Goal: Obtain resource: Obtain resource

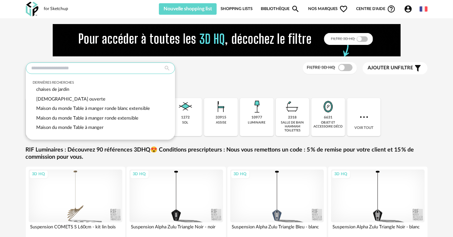
click at [34, 67] on input "text" at bounding box center [100, 67] width 149 height 11
click at [57, 89] on span "chaises de jardin" at bounding box center [53, 89] width 33 height 4
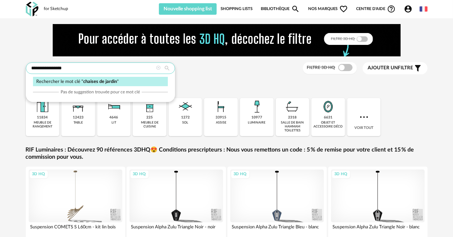
type input "**********"
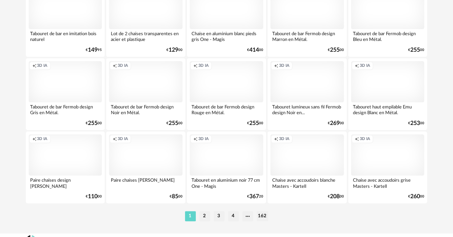
scroll to position [1406, 0]
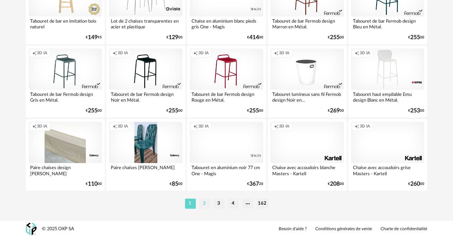
click at [204, 202] on li "2" at bounding box center [205, 203] width 11 height 10
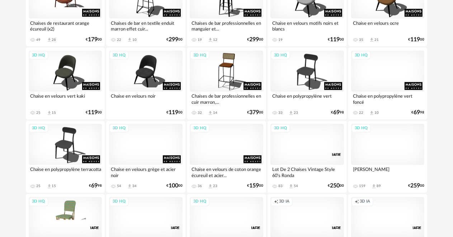
scroll to position [1041, 0]
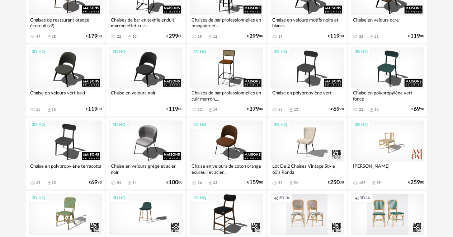
click at [378, 208] on div "Creation icon 3D IA" at bounding box center [388, 214] width 74 height 41
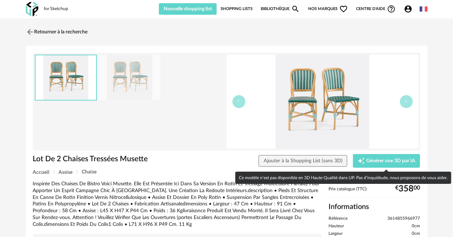
click at [383, 177] on div "Ce modèle n’est pas disponible en 3D Haute Qualité dans UP. Pas d’inquiétude, n…" at bounding box center [343, 178] width 216 height 12
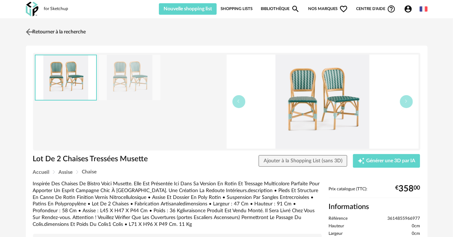
click at [27, 31] on img at bounding box center [29, 32] width 10 height 10
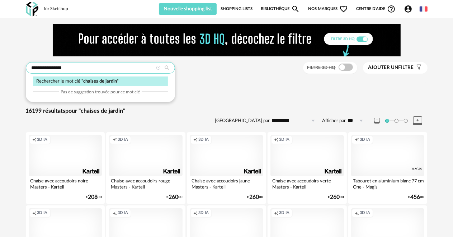
click at [72, 68] on input "**********" at bounding box center [100, 67] width 149 height 11
type input "**********"
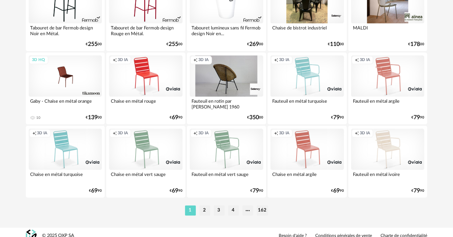
scroll to position [1400, 0]
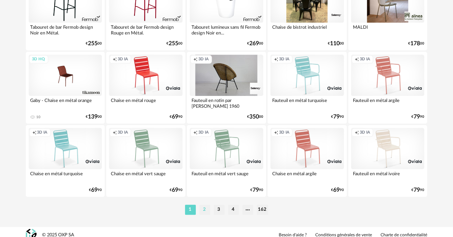
click at [201, 207] on li "2" at bounding box center [205, 210] width 11 height 10
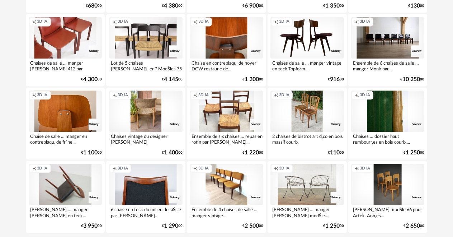
scroll to position [1406, 0]
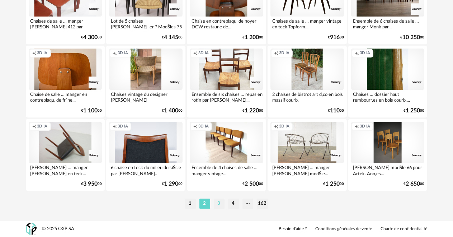
click at [215, 200] on li "3" at bounding box center [219, 203] width 11 height 10
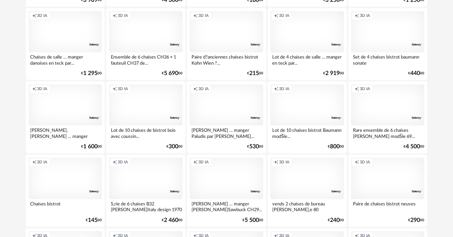
scroll to position [790, 0]
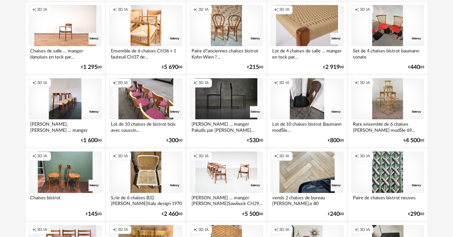
click at [376, 174] on div "Creation icon 3D IA" at bounding box center [388, 171] width 74 height 41
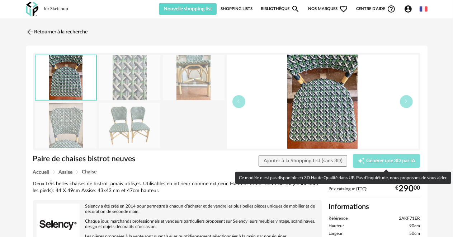
click at [368, 156] on button "Creation icon Générer une 3D par IA" at bounding box center [386, 161] width 67 height 14
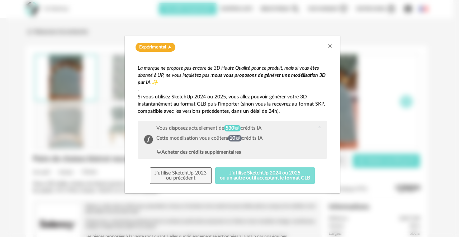
click at [269, 175] on button "J'utilise SketchUp 2024 ou 2025 ou un autre outil acceptant le format GLB" at bounding box center [265, 175] width 100 height 17
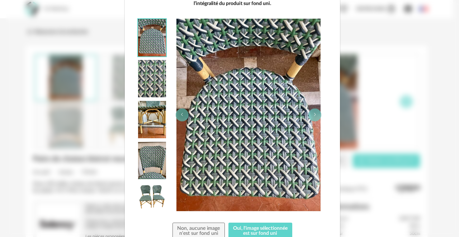
scroll to position [102, 0]
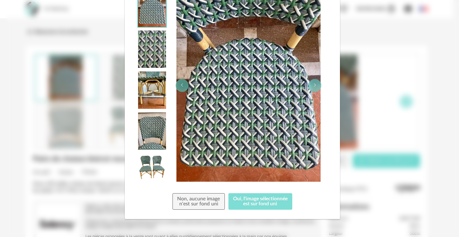
click at [258, 198] on button "Oui, l'image sélectionnée est sur fond uni" at bounding box center [261, 201] width 64 height 17
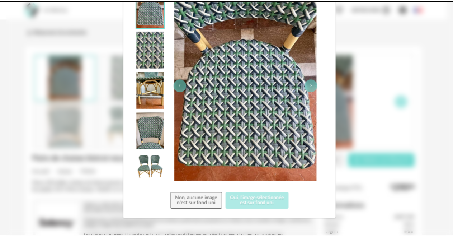
scroll to position [0, 0]
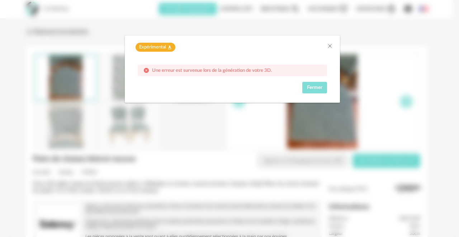
click at [311, 87] on span "Fermer" at bounding box center [314, 87] width 15 height 5
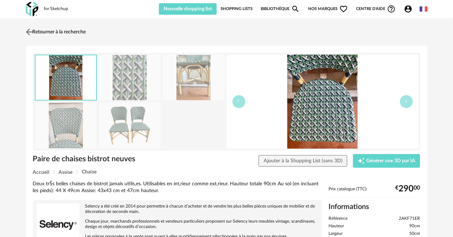
click at [28, 29] on img at bounding box center [29, 32] width 10 height 10
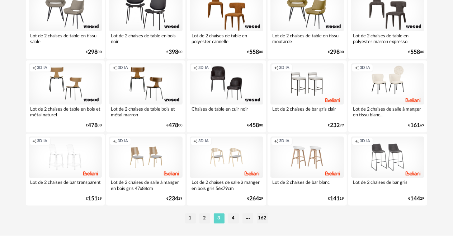
scroll to position [1400, 0]
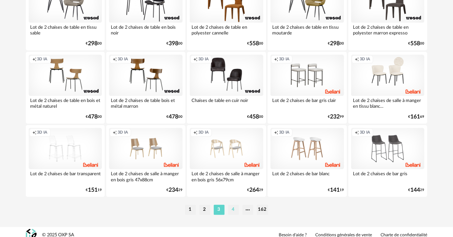
click at [230, 210] on li "4" at bounding box center [233, 210] width 11 height 10
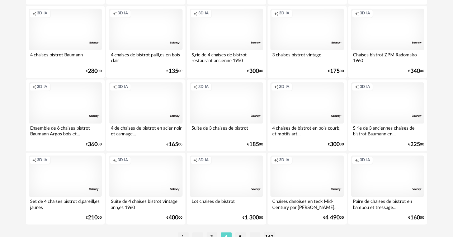
scroll to position [1400, 0]
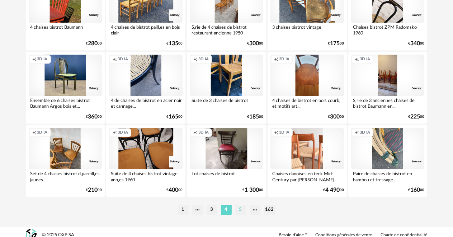
click at [241, 209] on li "5" at bounding box center [240, 210] width 11 height 10
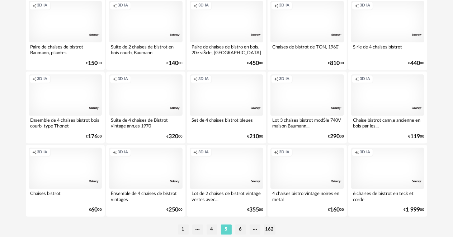
scroll to position [1400, 0]
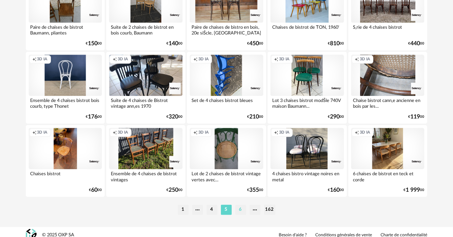
click at [238, 207] on li "6" at bounding box center [240, 210] width 11 height 10
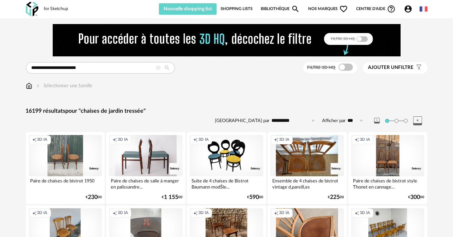
click at [311, 10] on span "Nos marques Heart Outline icon" at bounding box center [328, 8] width 40 height 11
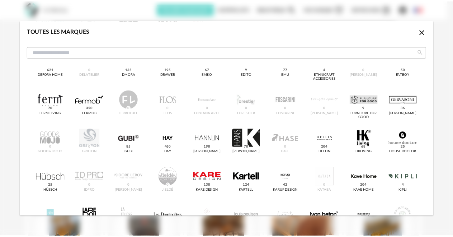
scroll to position [251, 0]
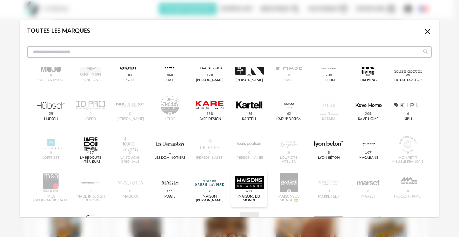
click at [238, 183] on div "dialog" at bounding box center [249, 182] width 28 height 19
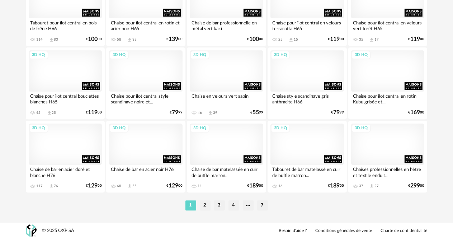
scroll to position [1406, 0]
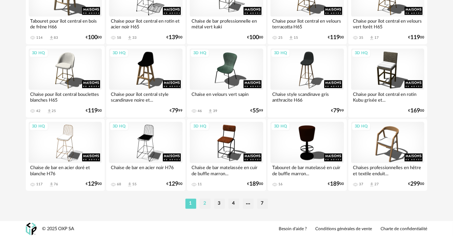
click at [203, 207] on li "2" at bounding box center [205, 203] width 11 height 10
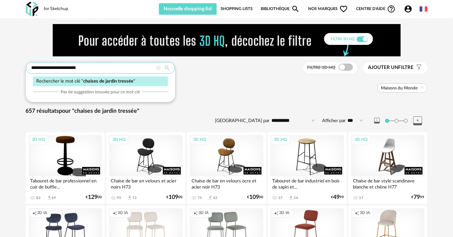
drag, startPoint x: 83, startPoint y: 67, endPoint x: 65, endPoint y: 67, distance: 17.2
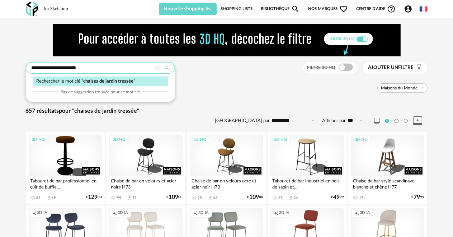
click at [65, 67] on input "**********" at bounding box center [100, 67] width 149 height 11
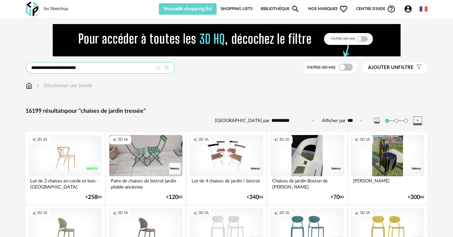
drag, startPoint x: 78, startPoint y: 67, endPoint x: 13, endPoint y: 67, distance: 65.3
type input "*"
click at [33, 68] on input "*" at bounding box center [100, 67] width 149 height 11
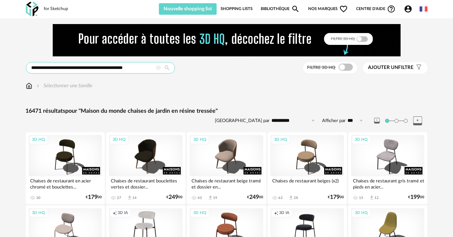
click at [138, 67] on input "**********" at bounding box center [100, 67] width 149 height 11
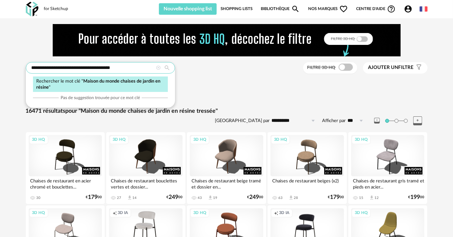
click at [102, 68] on input "**********" at bounding box center [100, 67] width 149 height 11
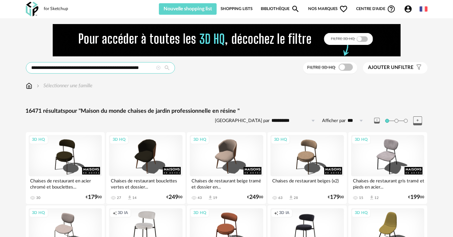
click at [154, 67] on input "**********" at bounding box center [100, 67] width 149 height 11
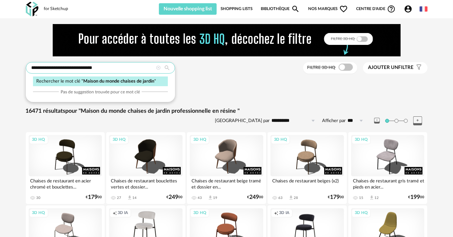
type input "**********"
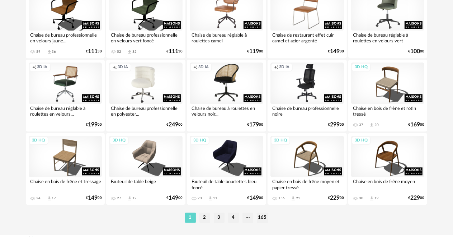
scroll to position [1406, 0]
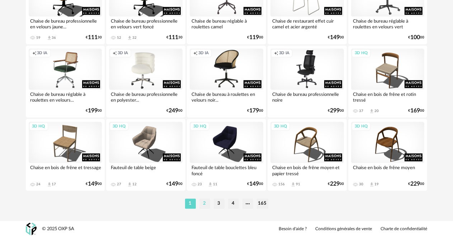
click at [203, 201] on li "2" at bounding box center [205, 203] width 11 height 10
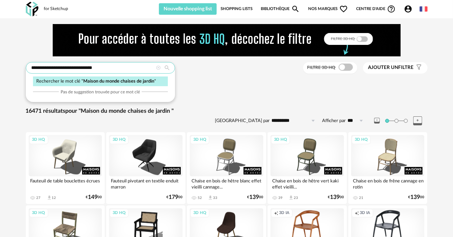
drag, startPoint x: 105, startPoint y: 68, endPoint x: 11, endPoint y: 68, distance: 93.7
type input "**********"
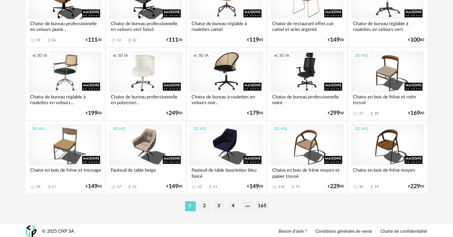
scroll to position [1406, 0]
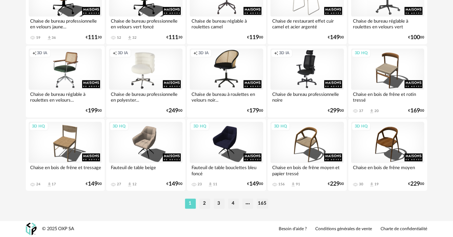
click at [203, 204] on li "2" at bounding box center [205, 203] width 11 height 10
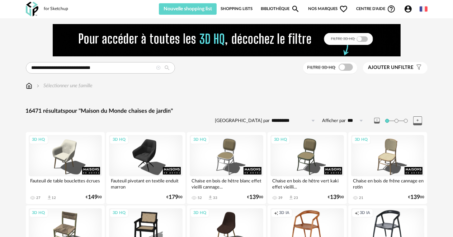
click at [383, 67] on span "Ajouter un" at bounding box center [384, 67] width 30 height 5
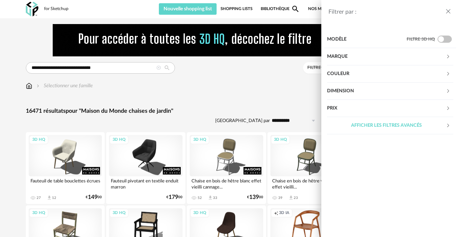
click at [366, 125] on div "Afficher les filtres avancés" at bounding box center [386, 125] width 119 height 17
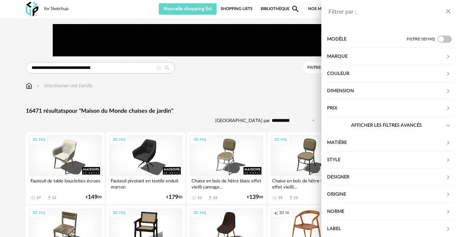
click at [365, 143] on div "Matière" at bounding box center [386, 142] width 119 height 17
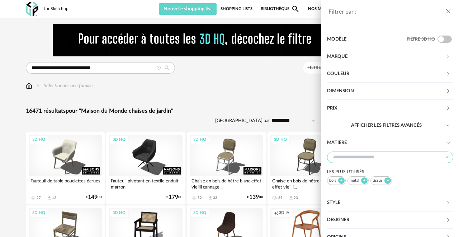
click at [331, 157] on input "text" at bounding box center [390, 156] width 126 height 11
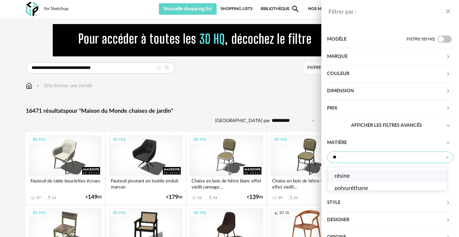
type input "**"
click at [340, 175] on span "résine" at bounding box center [342, 176] width 15 height 6
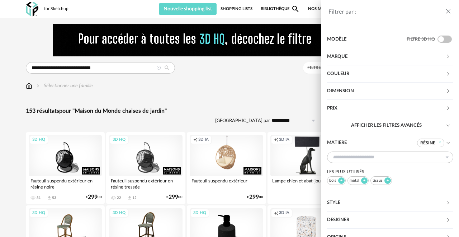
click at [249, 76] on div "Filtrer par : Modèle Filtre 3D HQ Marque &tradition 0 101 Copenhagen 0 366 Conc…" at bounding box center [229, 118] width 459 height 237
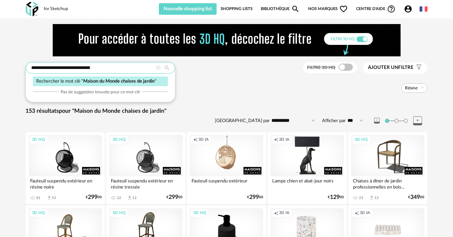
click at [106, 66] on input "**********" at bounding box center [100, 67] width 149 height 11
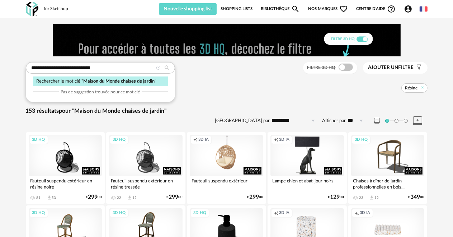
click at [107, 82] on span "Maison du Monde chaises de jardin" at bounding box center [119, 81] width 71 height 4
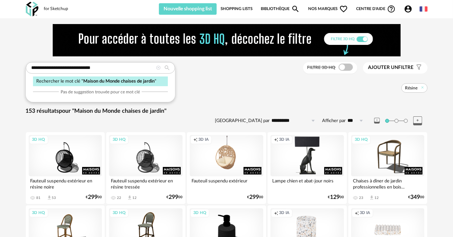
click at [165, 65] on icon at bounding box center [167, 68] width 12 height 6
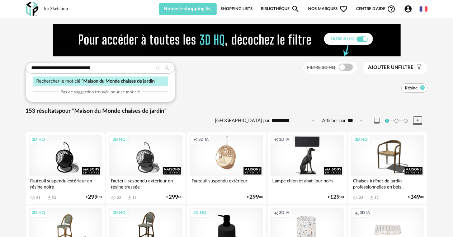
click at [423, 86] on icon at bounding box center [422, 87] width 5 height 5
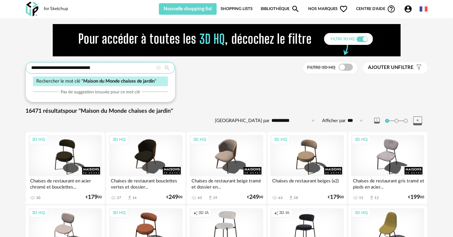
drag, startPoint x: 103, startPoint y: 68, endPoint x: 69, endPoint y: 68, distance: 33.7
click at [69, 68] on input "**********" at bounding box center [100, 67] width 149 height 11
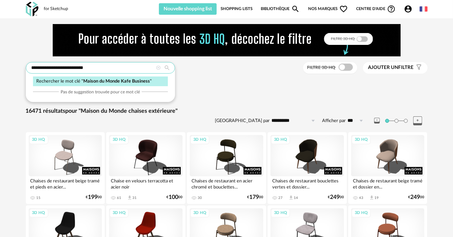
type input "**********"
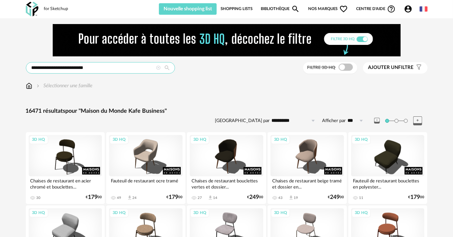
drag, startPoint x: 97, startPoint y: 68, endPoint x: 19, endPoint y: 65, distance: 78.3
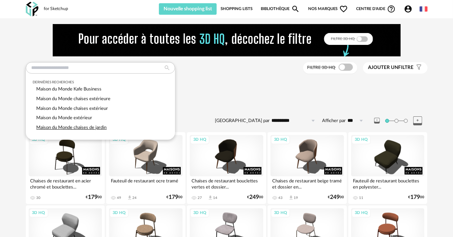
click at [55, 127] on span "Maison du Monde chaises de jardin" at bounding box center [72, 127] width 70 height 4
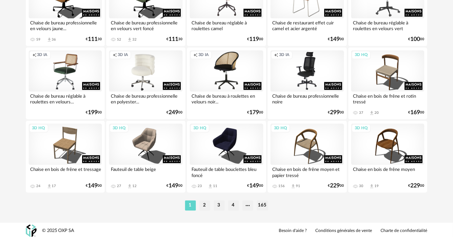
scroll to position [1406, 0]
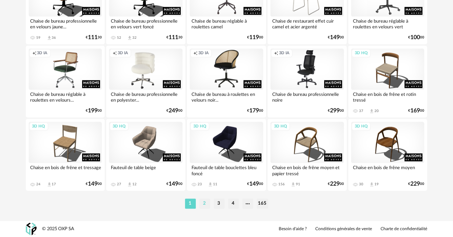
click at [204, 203] on li "2" at bounding box center [205, 203] width 11 height 10
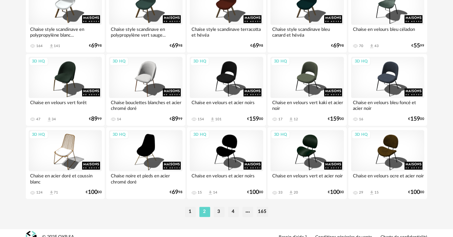
scroll to position [1406, 0]
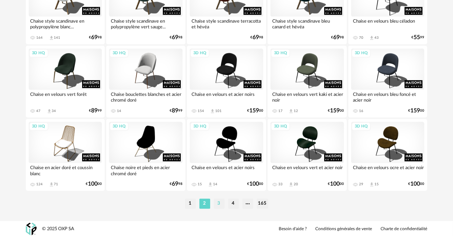
click at [220, 202] on li "3" at bounding box center [219, 203] width 11 height 10
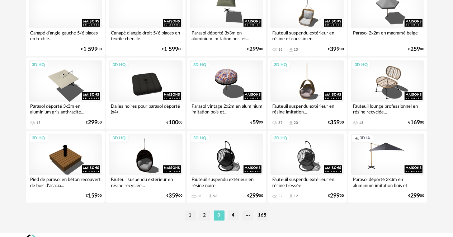
scroll to position [1406, 0]
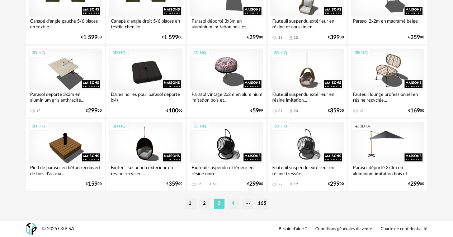
click at [235, 202] on li "4" at bounding box center [233, 203] width 11 height 10
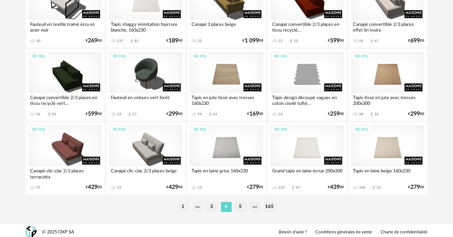
scroll to position [1406, 0]
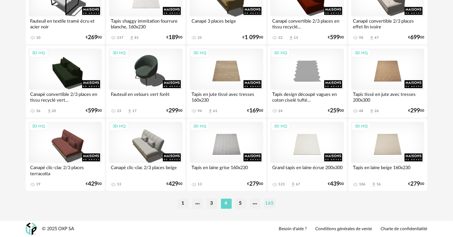
click at [270, 204] on li "165" at bounding box center [269, 203] width 11 height 10
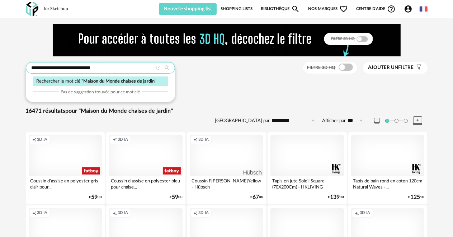
drag, startPoint x: 103, startPoint y: 67, endPoint x: 21, endPoint y: 67, distance: 81.8
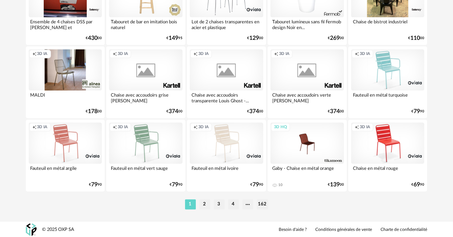
scroll to position [1406, 0]
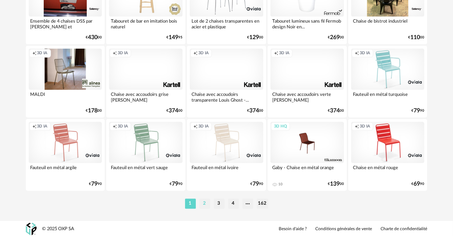
click at [202, 203] on li "2" at bounding box center [205, 203] width 11 height 10
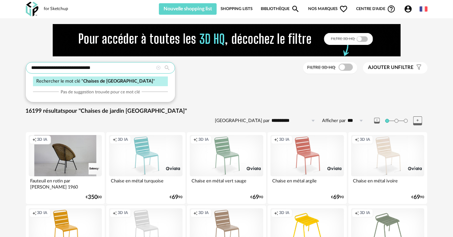
drag, startPoint x: 104, startPoint y: 67, endPoint x: 67, endPoint y: 69, distance: 36.6
click at [67, 69] on input "**********" at bounding box center [100, 67] width 149 height 11
type input "**********"
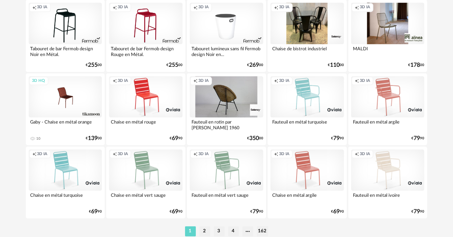
scroll to position [1400, 0]
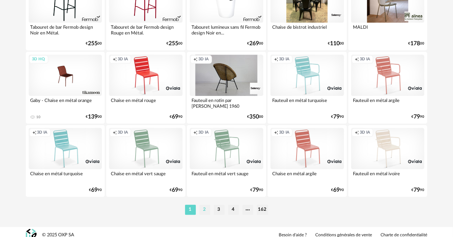
click at [207, 209] on li "2" at bounding box center [205, 210] width 11 height 10
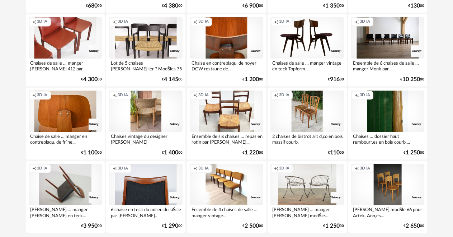
scroll to position [1406, 0]
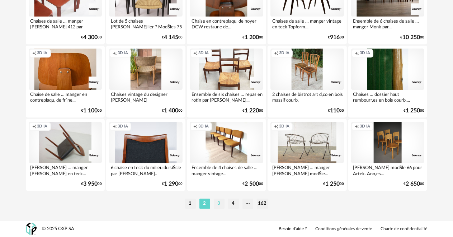
click at [219, 203] on li "3" at bounding box center [219, 203] width 11 height 10
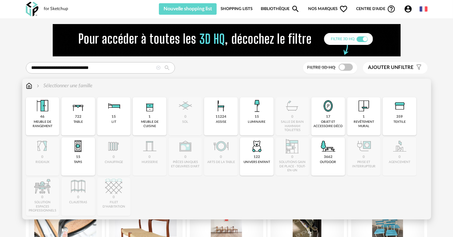
click at [71, 85] on div "Sélectionner une famille" at bounding box center [64, 85] width 58 height 7
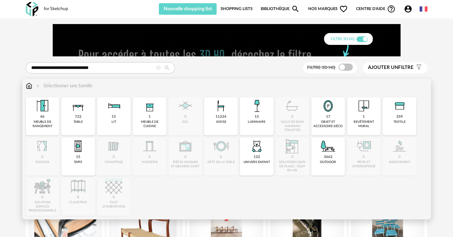
click at [27, 87] on img at bounding box center [29, 85] width 6 height 7
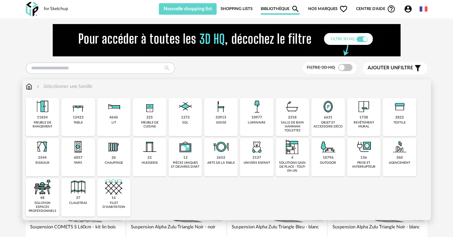
click at [328, 161] on div "outdoor" at bounding box center [328, 163] width 16 height 4
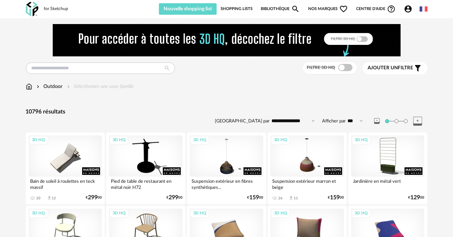
click at [374, 67] on span "Ajouter un" at bounding box center [383, 67] width 30 height 5
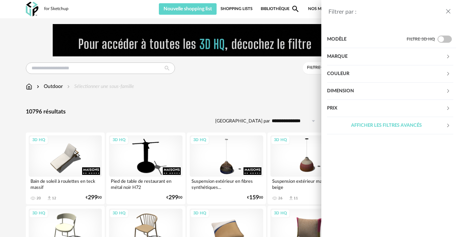
click at [371, 126] on div "Afficher les filtres avancés" at bounding box center [386, 125] width 119 height 17
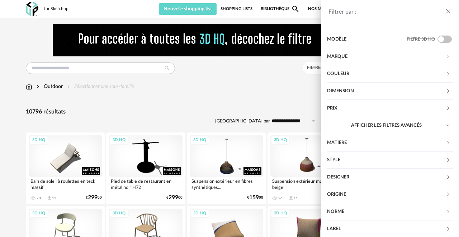
click at [328, 37] on div "Modèle" at bounding box center [367, 39] width 80 height 17
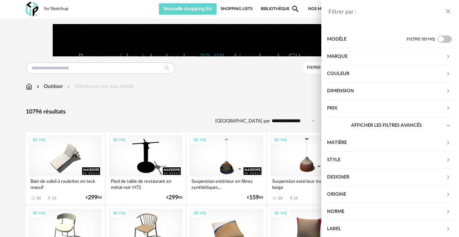
click at [345, 140] on div "Matière" at bounding box center [386, 142] width 119 height 17
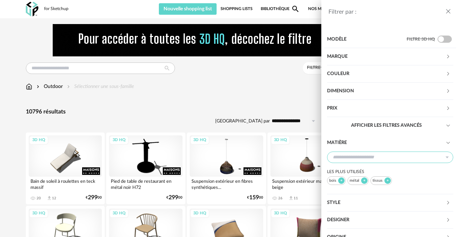
click at [336, 158] on input "text" at bounding box center [390, 156] width 126 height 11
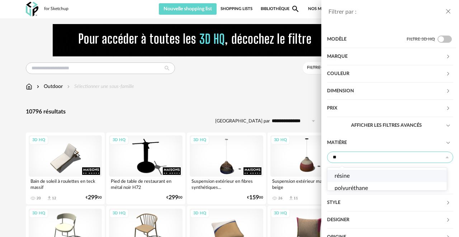
type input "**"
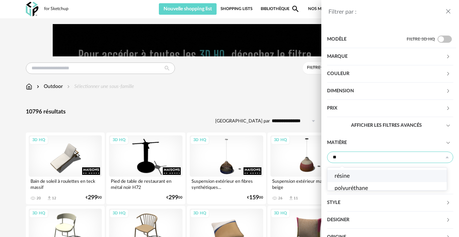
click at [343, 175] on span "résine" at bounding box center [342, 176] width 15 height 6
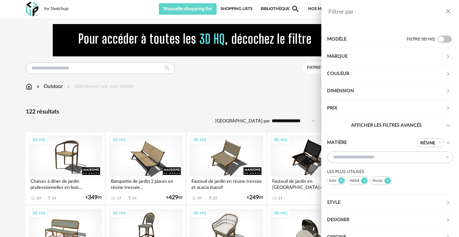
click at [146, 97] on div "Filtrer par : Modèle Filtre 3D HQ Marque &tradition 0 101 Copenhagen 0 366 Conc…" at bounding box center [229, 118] width 459 height 237
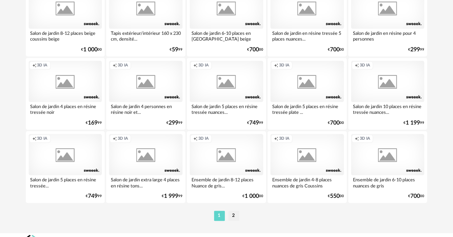
scroll to position [1406, 0]
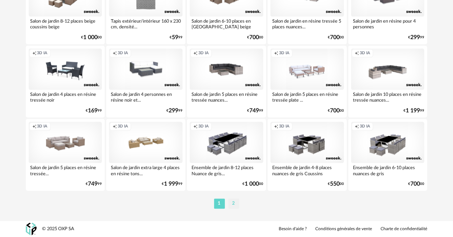
click at [234, 203] on li "2" at bounding box center [234, 203] width 11 height 10
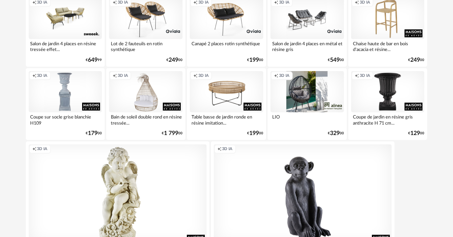
scroll to position [365, 0]
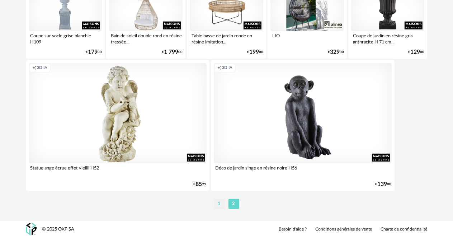
click at [217, 203] on li "1" at bounding box center [219, 204] width 11 height 10
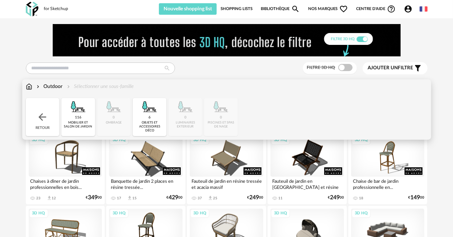
click at [79, 117] on div "116" at bounding box center [78, 117] width 6 height 5
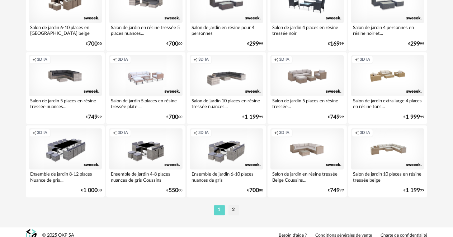
scroll to position [1406, 0]
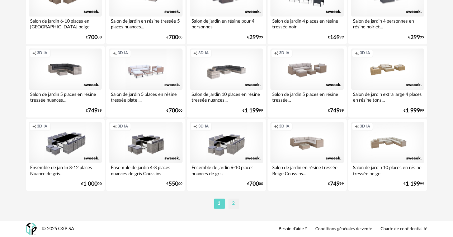
click at [231, 202] on li "2" at bounding box center [234, 203] width 11 height 10
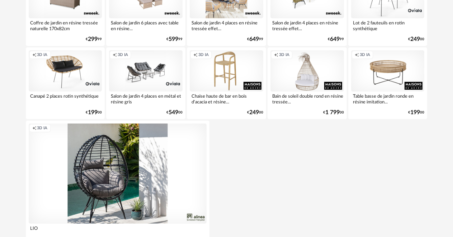
scroll to position [292, 0]
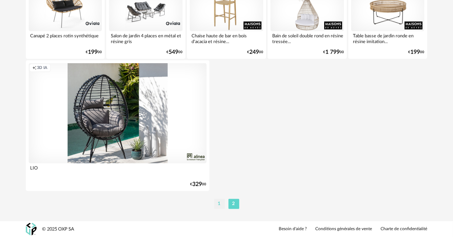
click at [221, 202] on li "1" at bounding box center [219, 204] width 11 height 10
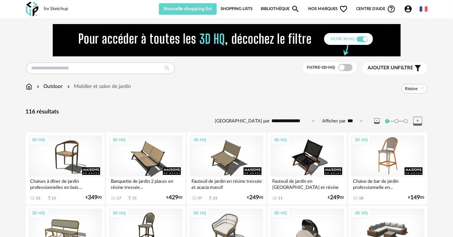
click at [360, 159] on div "3D HQ" at bounding box center [388, 155] width 74 height 41
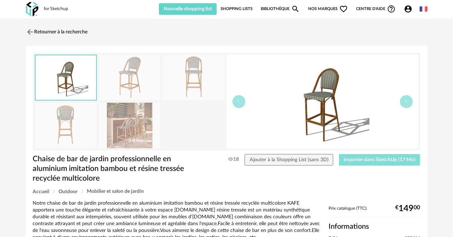
click at [360, 159] on span "Importer dans SketchUp (17 Mo)" at bounding box center [380, 159] width 72 height 5
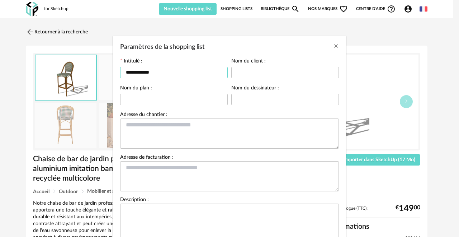
click at [149, 72] on input "**********" at bounding box center [174, 72] width 108 height 11
click at [144, 71] on input "**********" at bounding box center [174, 72] width 108 height 11
type input "**********"
click at [233, 71] on input "Paramètres de la shopping list" at bounding box center [285, 72] width 108 height 11
type input "**********"
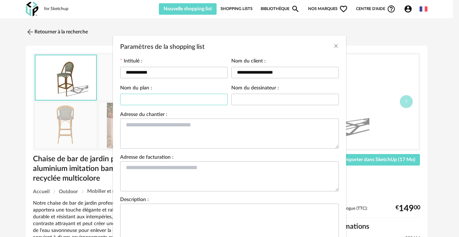
click at [135, 96] on input "Paramètres de la shopping list" at bounding box center [174, 99] width 108 height 11
type input "********"
click at [237, 98] on input "Paramètres de la shopping list" at bounding box center [285, 99] width 108 height 11
click at [230, 9] on div "**********" at bounding box center [229, 118] width 459 height 237
click at [333, 45] on icon "Close" at bounding box center [336, 46] width 6 height 6
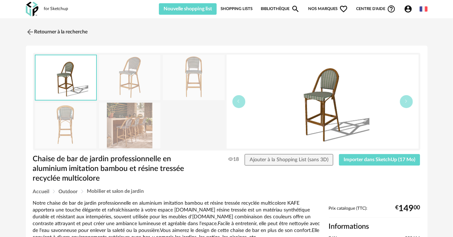
click at [246, 8] on link "Shopping Lists" at bounding box center [237, 8] width 32 height 11
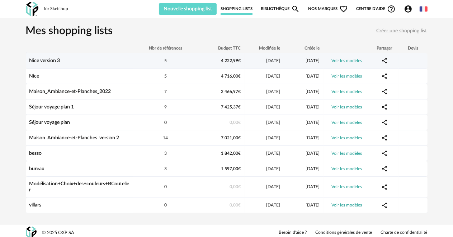
click at [120, 60] on div "Nice version 3" at bounding box center [80, 61] width 108 height 6
click at [42, 60] on link "Nice version 3" at bounding box center [44, 60] width 31 height 5
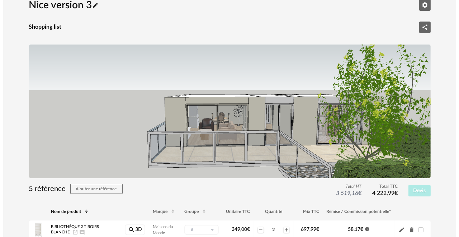
scroll to position [36, 0]
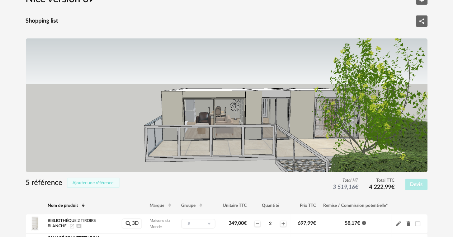
click at [84, 183] on span "Ajouter une référence" at bounding box center [93, 183] width 41 height 4
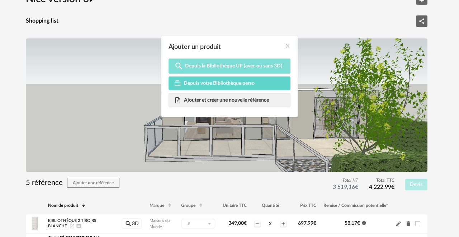
click at [210, 65] on span "Depuis la Bibliothèque UP (avec ou sans 3D)" at bounding box center [233, 66] width 97 height 6
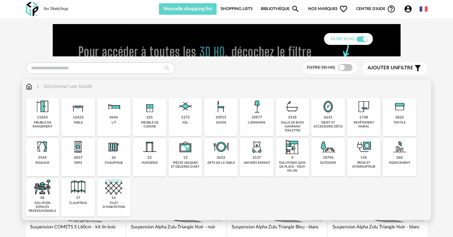
click at [324, 152] on img at bounding box center [328, 146] width 17 height 17
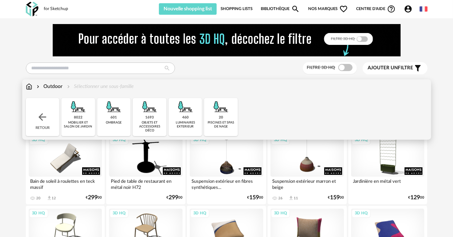
click at [82, 121] on div "mobilier et salon de jardin" at bounding box center [78, 125] width 29 height 8
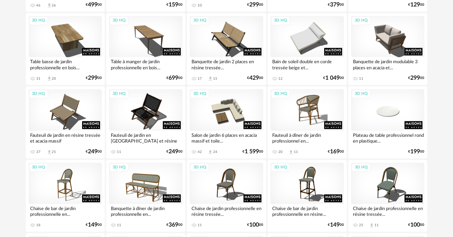
scroll to position [1328, 0]
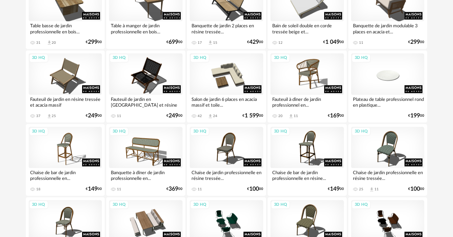
click at [216, 168] on div "Chaise de jardin professionnelle en résine tressée..." at bounding box center [227, 175] width 74 height 14
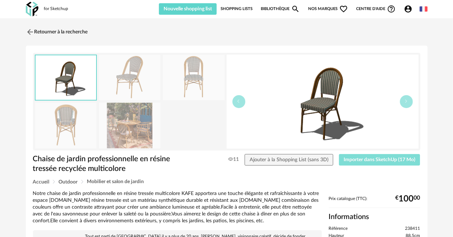
click at [349, 160] on span "Importer dans SketchUp (17 Mo)" at bounding box center [380, 159] width 72 height 5
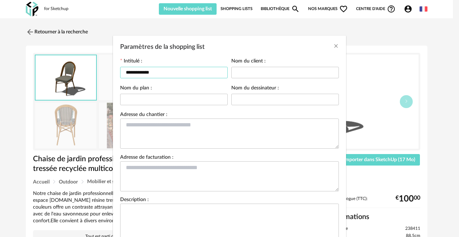
drag, startPoint x: 150, startPoint y: 72, endPoint x: 145, endPoint y: 72, distance: 5.0
click at [145, 72] on input "**********" at bounding box center [174, 72] width 108 height 11
type input "**********"
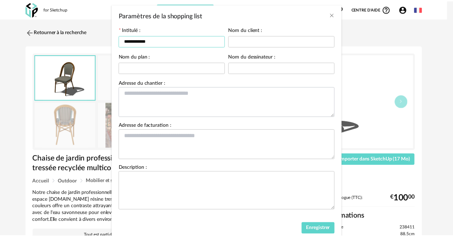
scroll to position [55, 0]
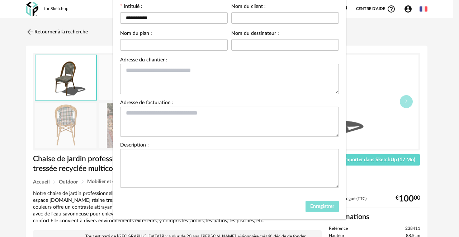
click at [310, 203] on button "Enregistrer" at bounding box center [323, 206] width 34 height 11
